Goal: Task Accomplishment & Management: Use online tool/utility

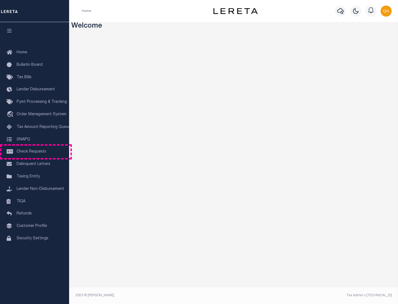
click at [35, 152] on span "Check Requests" at bounding box center [32, 152] width 30 height 4
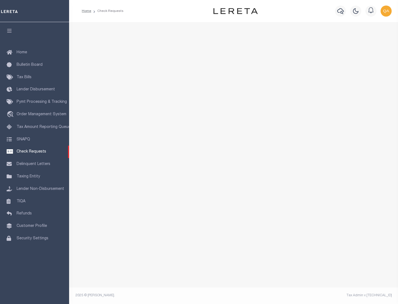
select select "50"
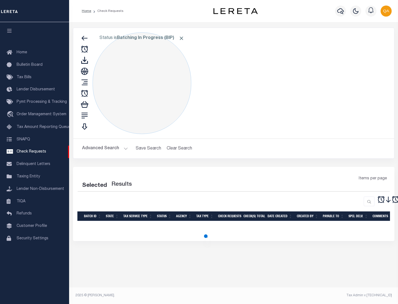
select select "50"
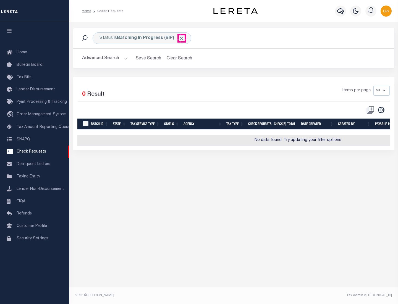
click at [182, 38] on span "Click to Remove" at bounding box center [182, 38] width 6 height 6
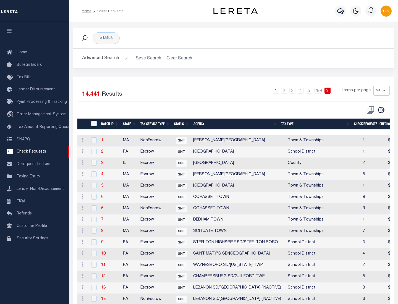
scroll to position [267, 0]
